Goal: Task Accomplishment & Management: Use online tool/utility

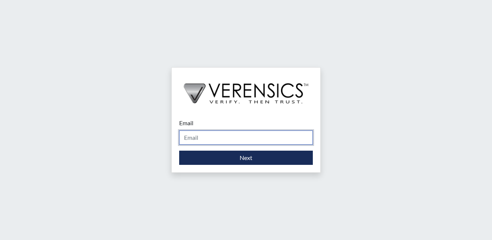
click at [190, 140] on input "Email" at bounding box center [246, 137] width 134 height 14
type input "[EMAIL_ADDRESS][PERSON_NAME][DOMAIN_NAME]"
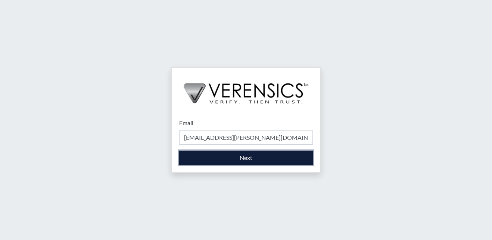
click at [210, 156] on button "Next" at bounding box center [246, 157] width 134 height 14
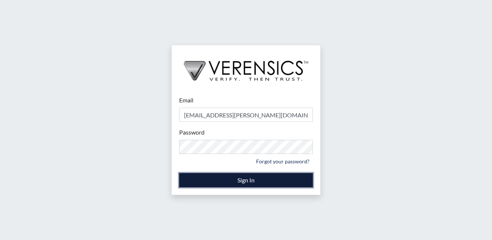
drag, startPoint x: 217, startPoint y: 177, endPoint x: 219, endPoint y: 181, distance: 4.0
click at [219, 181] on button "Sign In" at bounding box center [246, 180] width 134 height 14
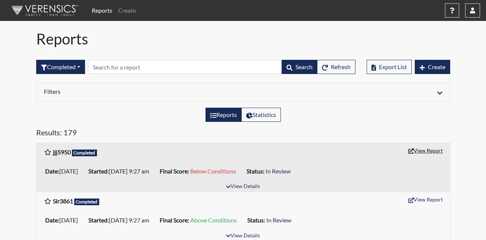
click at [429, 151] on button "View Report" at bounding box center [425, 150] width 41 height 12
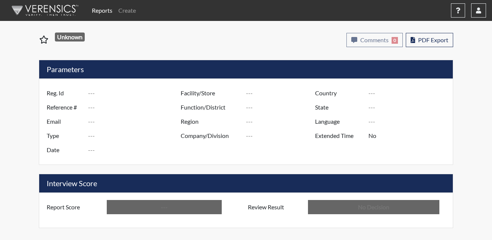
type input "jjj5950"
type input "51578"
type input "---"
type input "Corrections Pre-Employment"
type input "[DATE]"
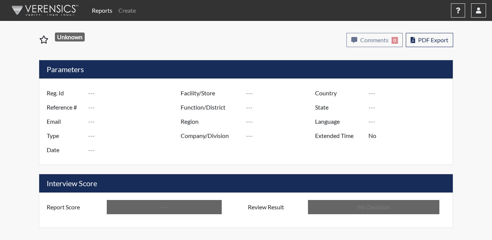
type input "Metro Re-Entry Facility"
type input "[GEOGRAPHIC_DATA]"
type input "[US_STATE]"
type input "English"
type input "Below Conditions"
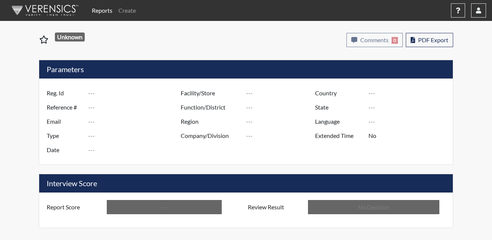
type input "In Review"
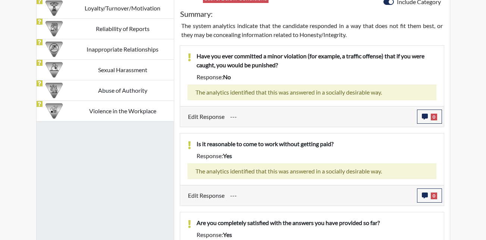
scroll to position [381, 0]
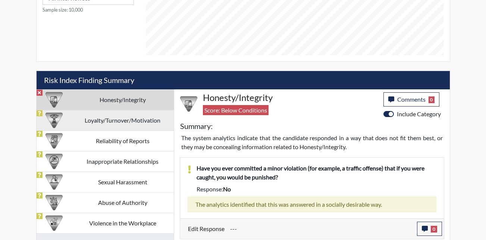
click at [136, 122] on td "Loyalty/Turnover/Motivation" at bounding box center [123, 120] width 102 height 21
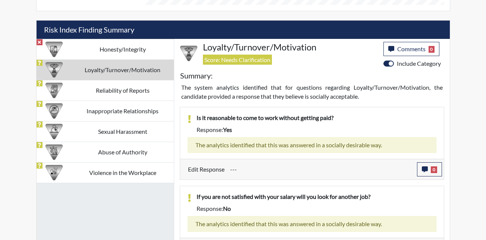
scroll to position [419, 0]
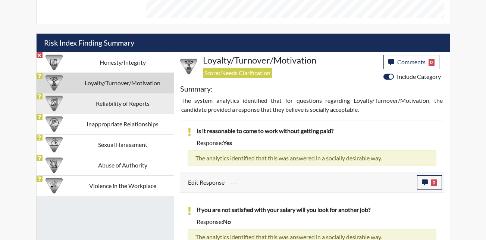
click at [99, 108] on td "Reliability of Reports" at bounding box center [123, 103] width 102 height 21
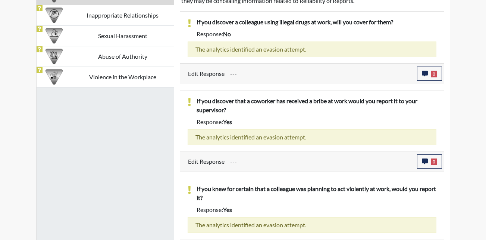
scroll to position [378, 0]
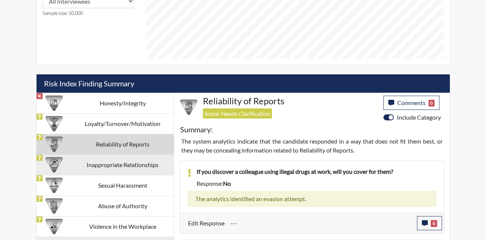
click at [106, 166] on td "Inappropriate Relationships" at bounding box center [123, 164] width 102 height 21
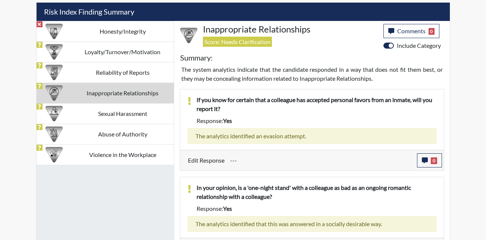
scroll to position [453, 0]
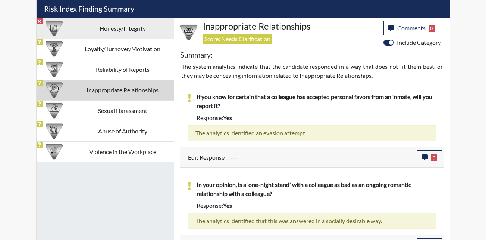
click at [112, 28] on td "Honesty/Integrity" at bounding box center [123, 28] width 102 height 21
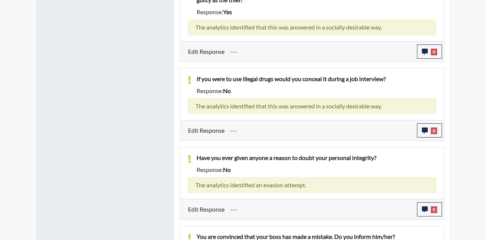
scroll to position [938, 0]
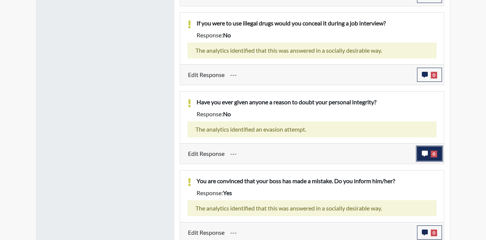
click at [427, 150] on icon "button" at bounding box center [425, 153] width 6 height 6
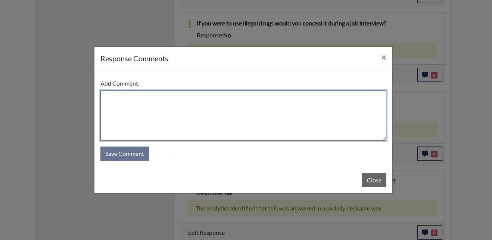
click at [165, 105] on textarea at bounding box center [243, 115] width 286 height 50
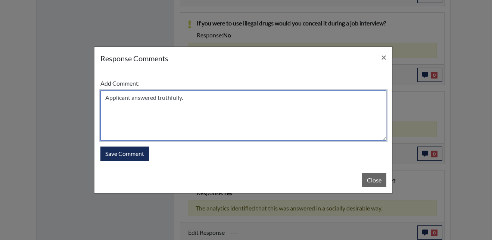
type textarea "Applicant answered truthfully."
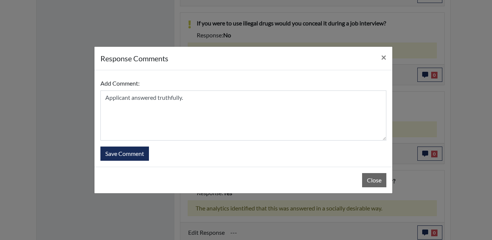
click at [105, 172] on div "Close" at bounding box center [243, 180] width 298 height 27
click at [121, 153] on button "Save Comment" at bounding box center [124, 153] width 49 height 14
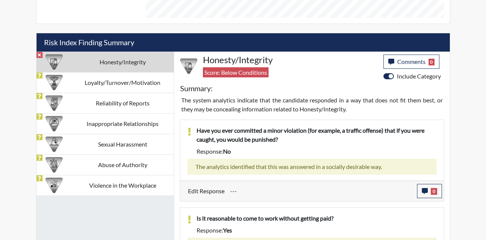
scroll to position [419, 0]
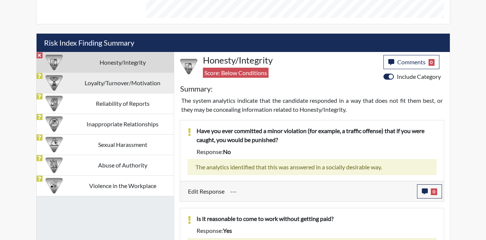
click at [116, 84] on td "Loyalty/Turnover/Motivation" at bounding box center [123, 82] width 102 height 21
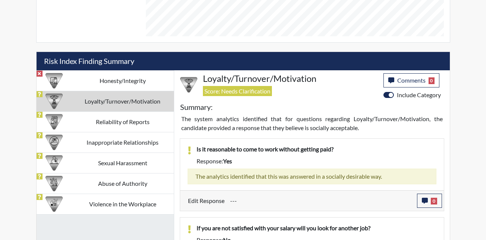
scroll to position [392, 0]
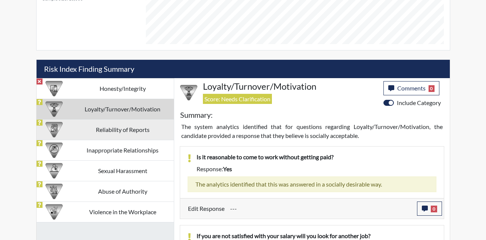
click at [105, 136] on td "Reliability of Reports" at bounding box center [123, 129] width 102 height 21
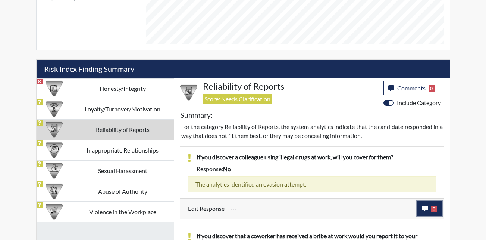
click at [430, 210] on button "0" at bounding box center [429, 208] width 25 height 14
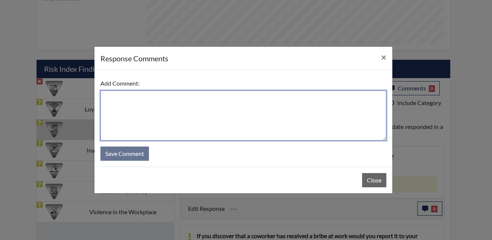
click at [115, 97] on textarea at bounding box center [243, 115] width 286 height 50
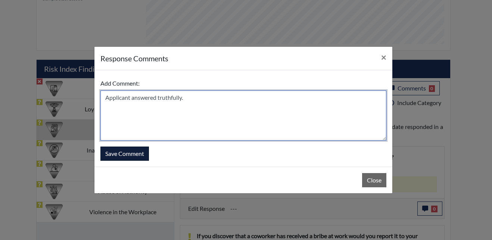
type textarea "Applicant answered truthfully."
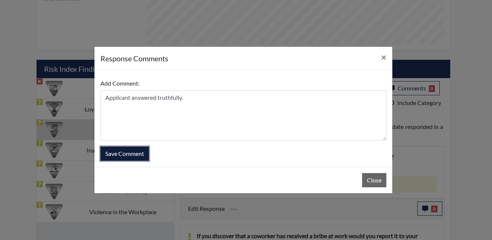
click at [127, 150] on button "Save Comment" at bounding box center [124, 153] width 49 height 14
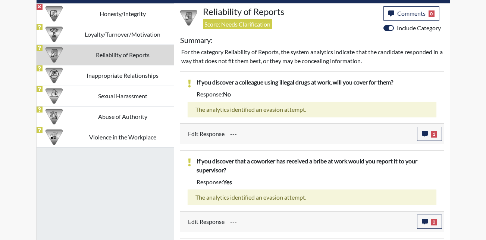
scroll to position [504, 0]
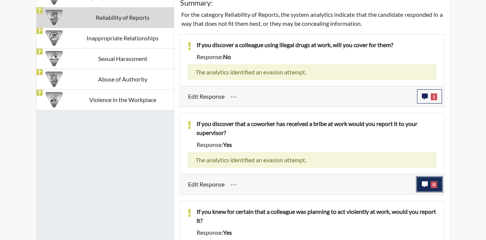
click at [429, 185] on button "0" at bounding box center [429, 184] width 25 height 14
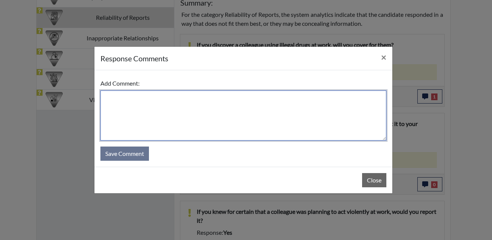
click at [162, 108] on textarea at bounding box center [243, 115] width 286 height 50
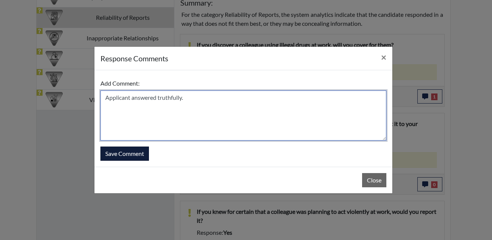
type textarea "Applicant answered truthfully."
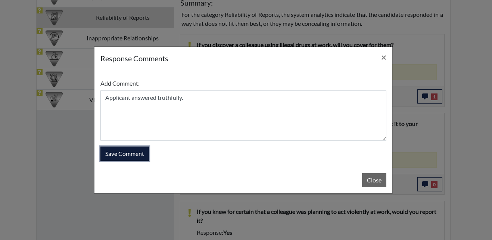
click at [134, 160] on button "Save Comment" at bounding box center [124, 153] width 49 height 14
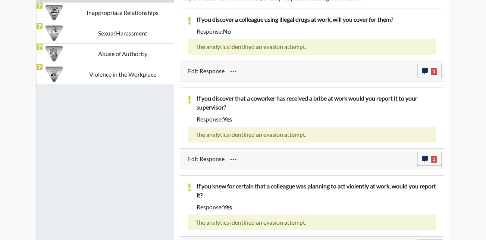
scroll to position [542, 0]
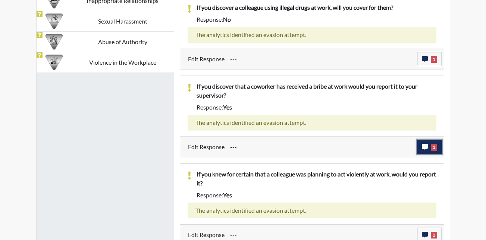
click at [429, 145] on button "1" at bounding box center [429, 147] width 25 height 14
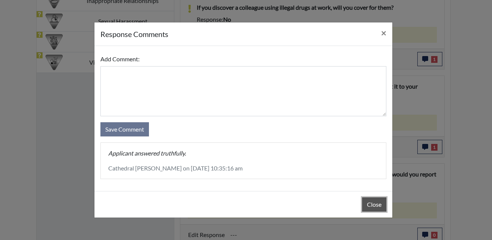
click at [370, 204] on button "Close" at bounding box center [374, 204] width 24 height 14
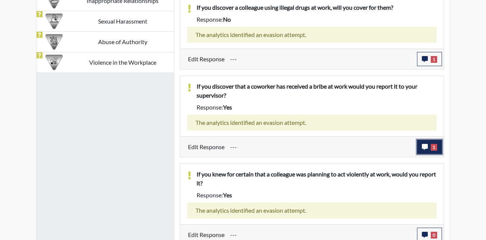
click at [432, 145] on span "1" at bounding box center [434, 147] width 6 height 7
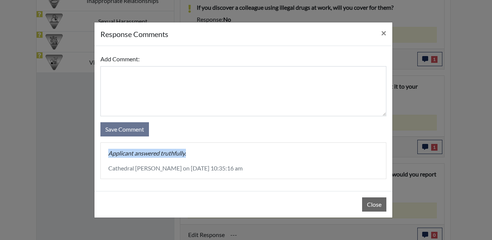
drag, startPoint x: 187, startPoint y: 156, endPoint x: 108, endPoint y: 154, distance: 79.2
click at [108, 154] on p "Applicant answered truthfully." at bounding box center [243, 153] width 270 height 9
drag, startPoint x: 108, startPoint y: 154, endPoint x: 116, endPoint y: 154, distance: 7.5
copy p "Applicant answered truthfully."
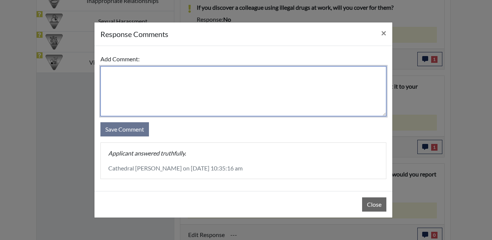
click at [301, 81] on textarea at bounding box center [243, 91] width 286 height 50
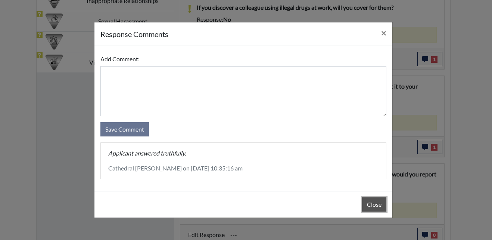
click at [371, 207] on button "Close" at bounding box center [374, 204] width 24 height 14
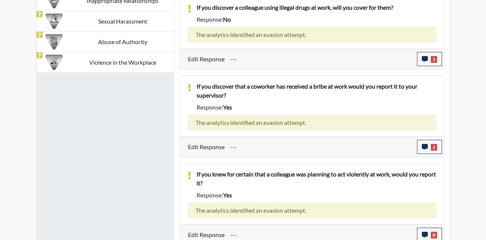
scroll to position [579, 0]
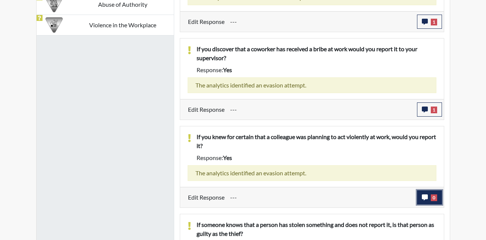
click at [423, 196] on icon "button" at bounding box center [425, 197] width 6 height 6
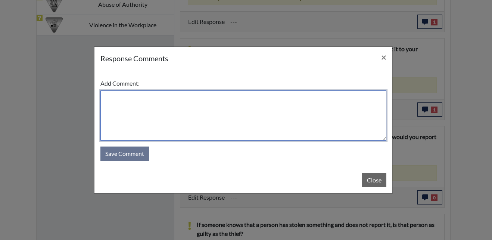
click at [125, 100] on textarea at bounding box center [243, 115] width 286 height 50
paste textarea "Applicant answered truthfully."
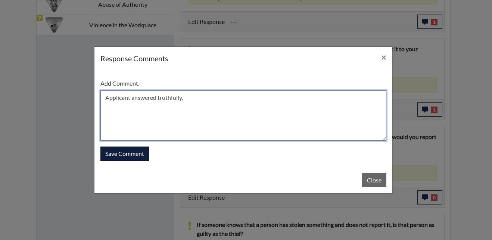
type textarea "Applicant answered truthfully."
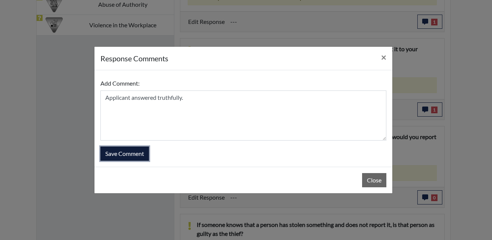
click at [112, 151] on button "Save Comment" at bounding box center [124, 153] width 49 height 14
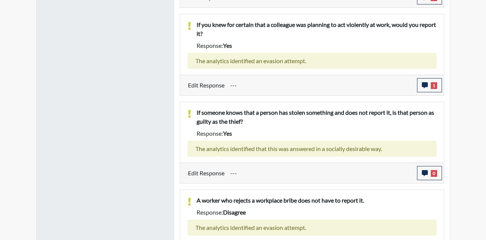
scroll to position [714, 0]
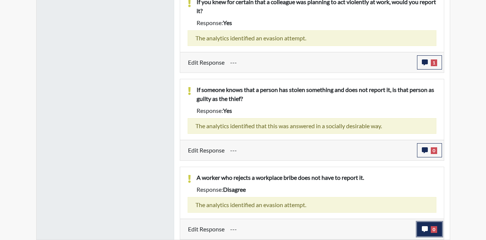
click at [430, 230] on button "0" at bounding box center [429, 229] width 25 height 14
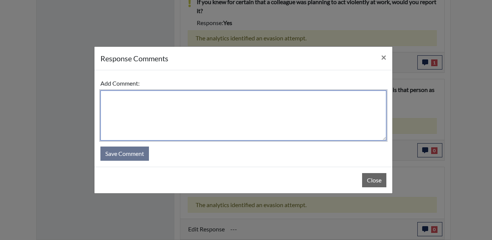
click at [138, 105] on textarea at bounding box center [243, 115] width 286 height 50
paste textarea "Applicant answered truthfully."
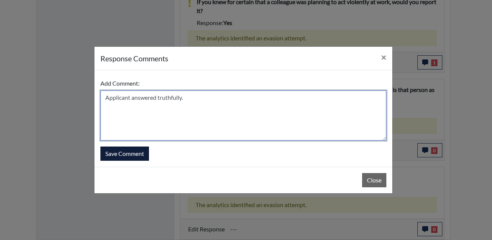
type textarea "Applicant answered truthfully."
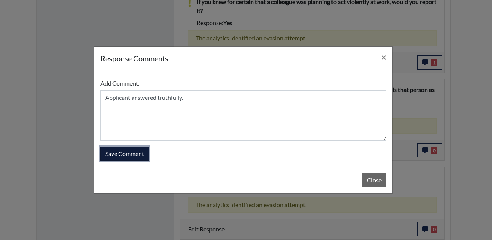
click at [143, 154] on button "Save Comment" at bounding box center [124, 153] width 49 height 14
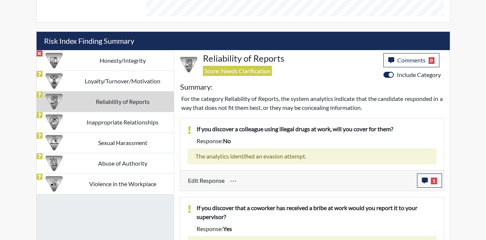
scroll to position [415, 0]
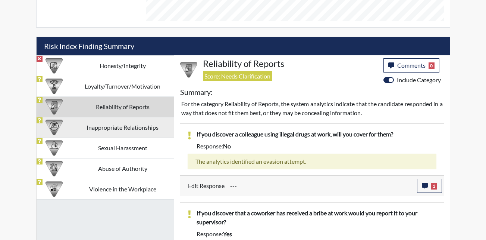
click at [97, 129] on td "Inappropriate Relationships" at bounding box center [123, 127] width 102 height 21
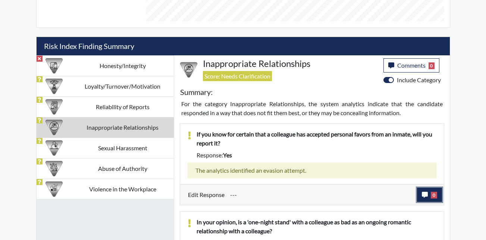
click at [426, 194] on icon "button" at bounding box center [425, 195] width 6 height 6
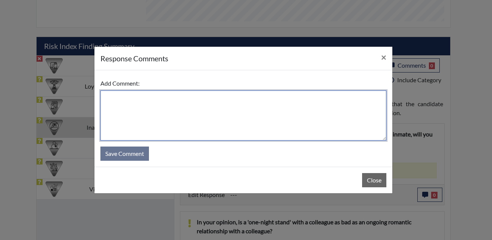
click at [126, 101] on textarea at bounding box center [243, 115] width 286 height 50
paste textarea "Applicant answered truthfully."
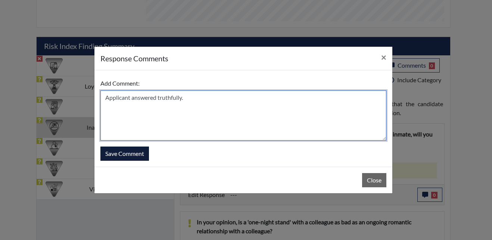
type textarea "Applicant answered truthfully."
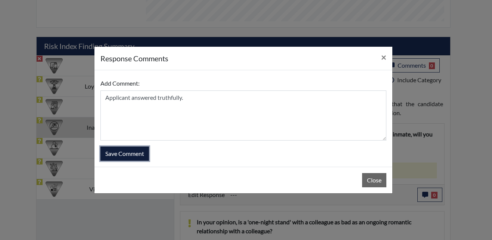
click at [137, 158] on button "Save Comment" at bounding box center [124, 153] width 49 height 14
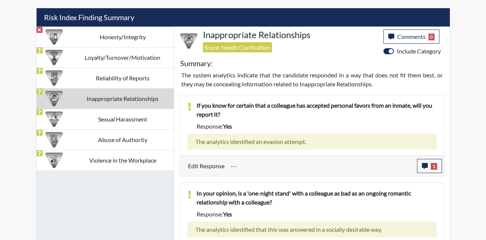
scroll to position [431, 0]
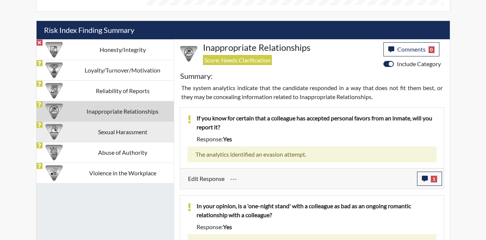
click at [115, 136] on td "Sexual Harassment" at bounding box center [123, 131] width 102 height 21
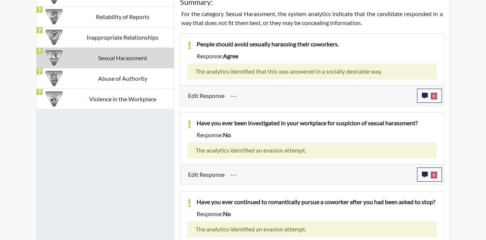
scroll to position [506, 0]
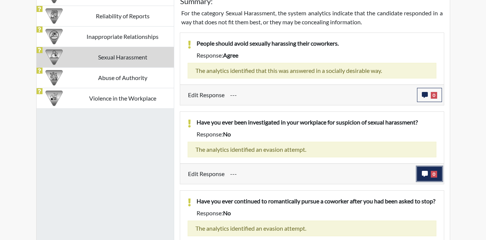
click at [429, 174] on button "0" at bounding box center [429, 174] width 25 height 14
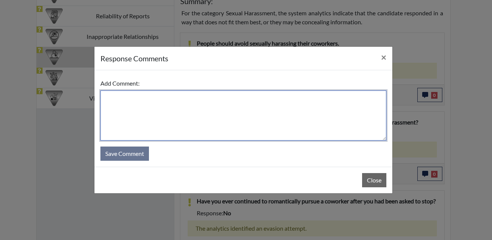
paste textarea "Applicant answered truthfully."
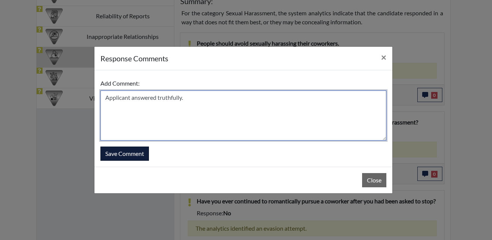
type textarea "Applicant answered truthfully."
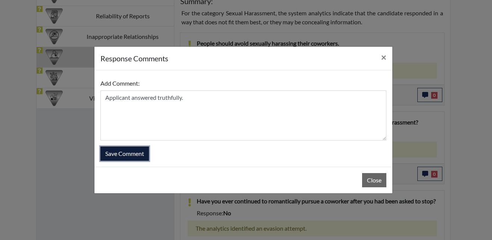
click at [133, 153] on button "Save Comment" at bounding box center [124, 153] width 49 height 14
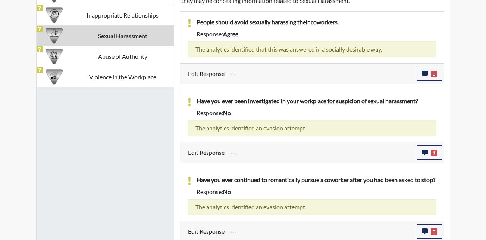
scroll to position [538, 0]
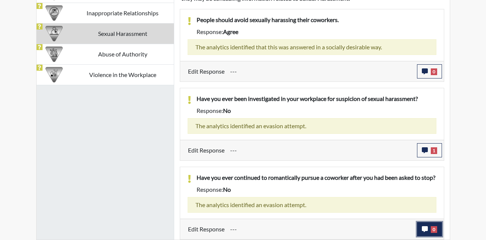
click at [424, 226] on icon "button" at bounding box center [425, 229] width 6 height 6
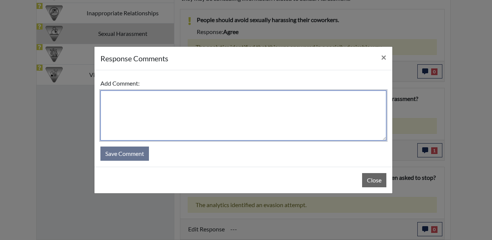
click at [112, 102] on textarea at bounding box center [243, 115] width 286 height 50
paste textarea "Applicant answered truthfully."
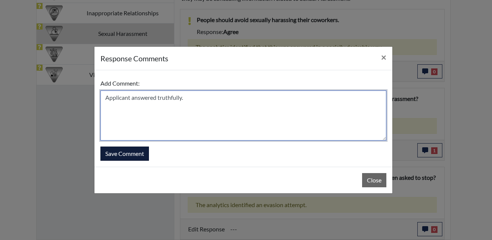
type textarea "Applicant answered truthfully."
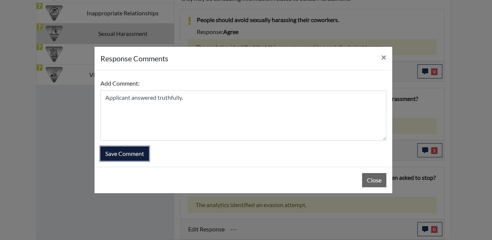
click at [130, 157] on button "Save Comment" at bounding box center [124, 153] width 49 height 14
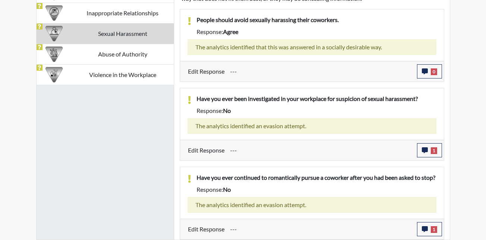
scroll to position [124, 310]
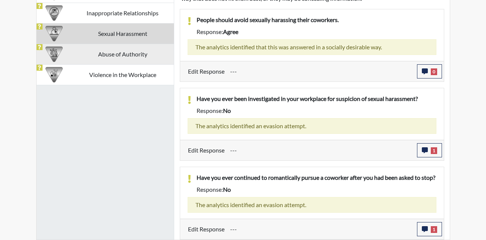
click at [98, 44] on td "Abuse of Authority" at bounding box center [123, 54] width 102 height 21
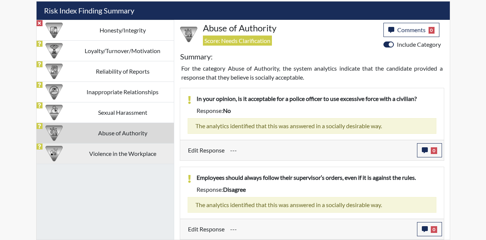
click at [95, 155] on td "Violence in the Workplace" at bounding box center [123, 153] width 102 height 21
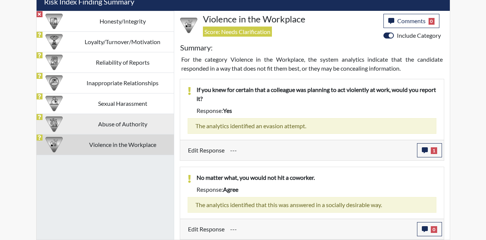
click at [89, 120] on td "Abuse of Authority" at bounding box center [123, 124] width 102 height 21
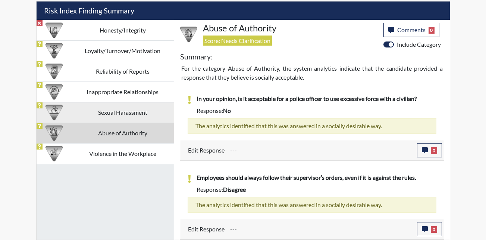
click at [134, 114] on td "Sexual Harassment" at bounding box center [123, 112] width 102 height 21
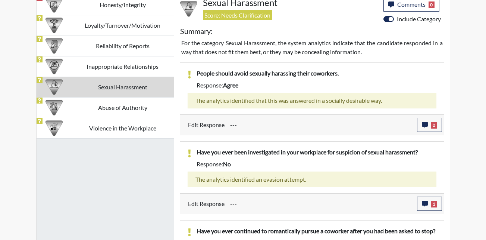
scroll to position [464, 0]
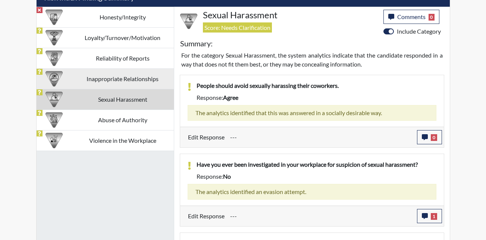
click at [120, 77] on td "Inappropriate Relationships" at bounding box center [123, 78] width 102 height 21
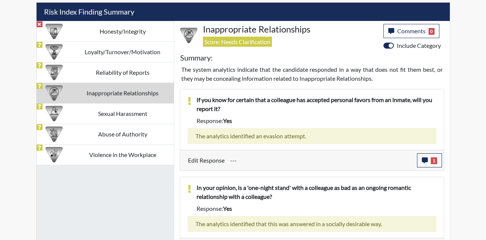
scroll to position [469, 0]
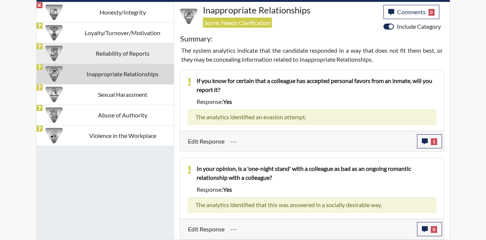
click at [103, 53] on td "Reliability of Reports" at bounding box center [123, 53] width 102 height 21
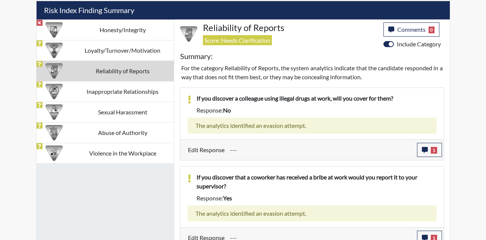
scroll to position [378, 0]
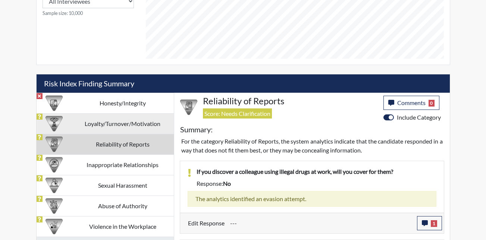
click at [113, 121] on td "Loyalty/Turnover/Motivation" at bounding box center [123, 123] width 102 height 21
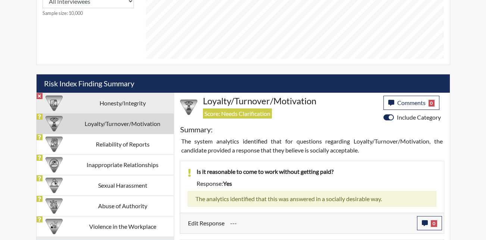
click at [89, 97] on td "Honesty/Integrity" at bounding box center [123, 103] width 102 height 21
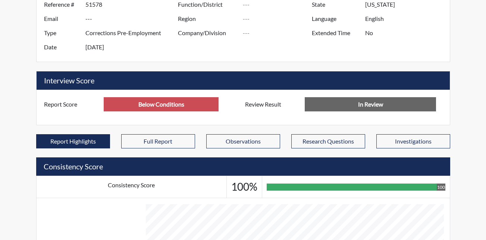
scroll to position [83, 0]
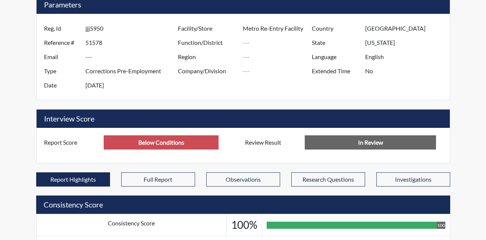
drag, startPoint x: 103, startPoint y: 27, endPoint x: 84, endPoint y: 27, distance: 19.4
click at [84, 27] on div "Reg. Id jjj5950" at bounding box center [109, 28] width 142 height 14
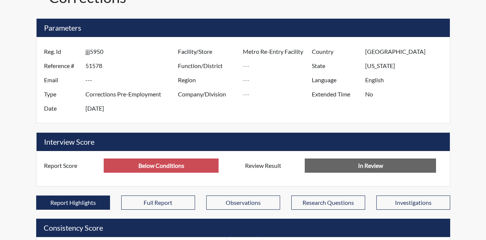
scroll to position [0, 0]
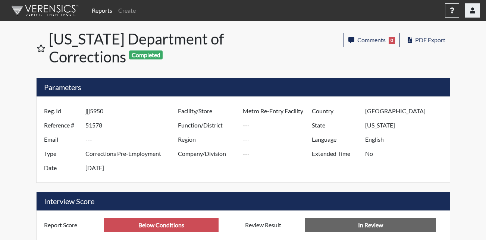
click at [471, 10] on icon "button" at bounding box center [472, 10] width 5 height 6
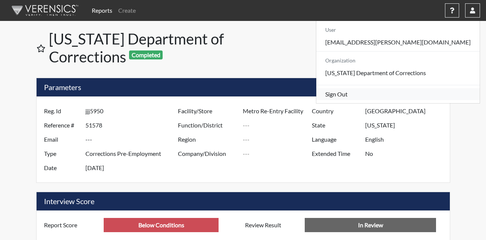
click at [405, 100] on link "Sign Out" at bounding box center [399, 94] width 164 height 12
